Goal: Find specific page/section: Find specific page/section

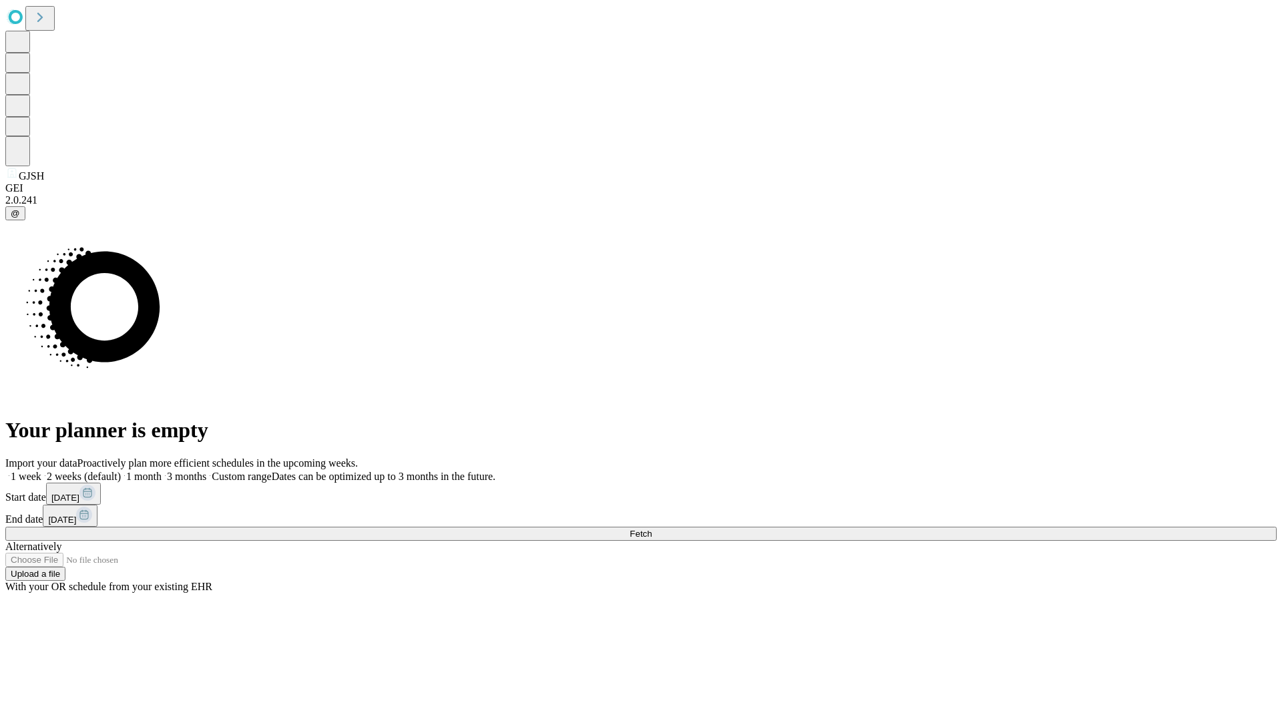
click at [652, 529] on span "Fetch" at bounding box center [641, 534] width 22 height 10
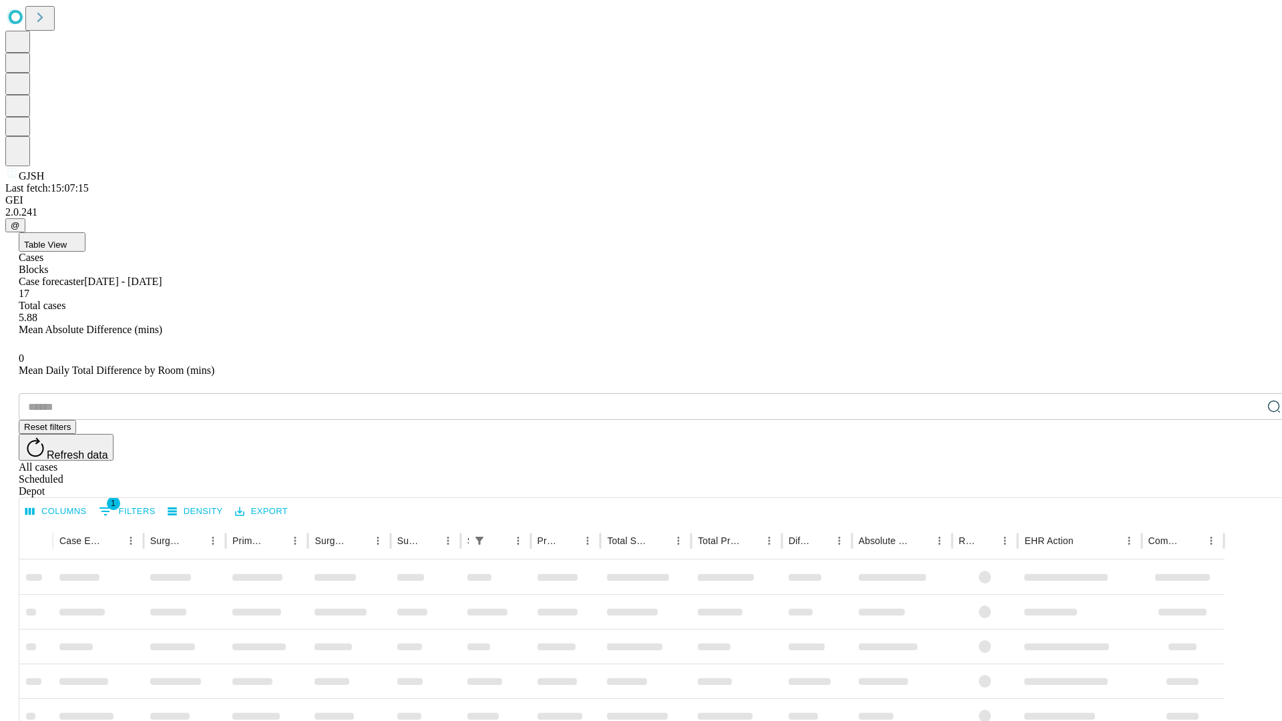
click at [1247, 485] on div "Depot" at bounding box center [654, 491] width 1271 height 12
